Goal: Task Accomplishment & Management: Complete application form

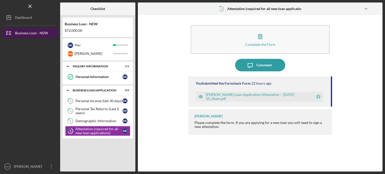
click at [35, 33] on div "Business Loan - NEW" at bounding box center [31, 33] width 33 height 11
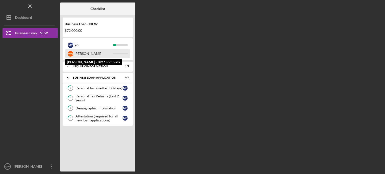
click at [86, 56] on div "[PERSON_NAME]" at bounding box center [93, 53] width 38 height 9
click at [78, 55] on div "[PERSON_NAME]" at bounding box center [93, 53] width 38 height 9
click at [69, 54] on div "M W" at bounding box center [71, 54] width 6 height 6
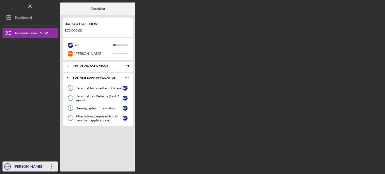
click at [50, 166] on icon "Icon/Overflow" at bounding box center [51, 166] width 13 height 13
click at [44, 117] on div at bounding box center [30, 131] width 55 height 62
